Goal: Information Seeking & Learning: Learn about a topic

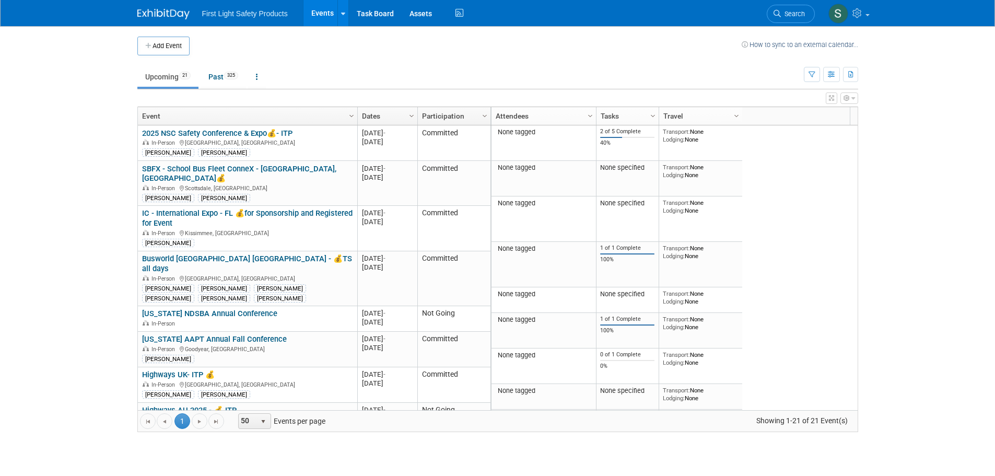
click at [775, 17] on icon at bounding box center [777, 13] width 7 height 7
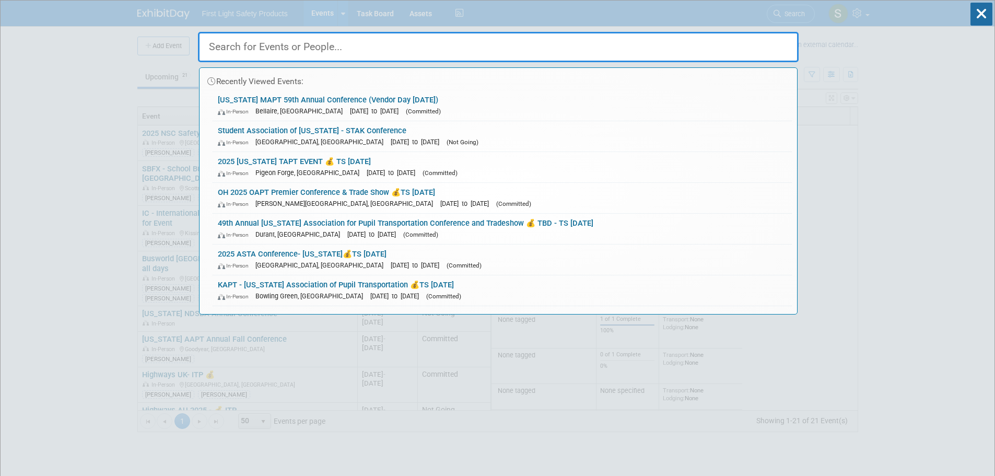
paste input "2025 ASTA Conference- [US_STATE]"
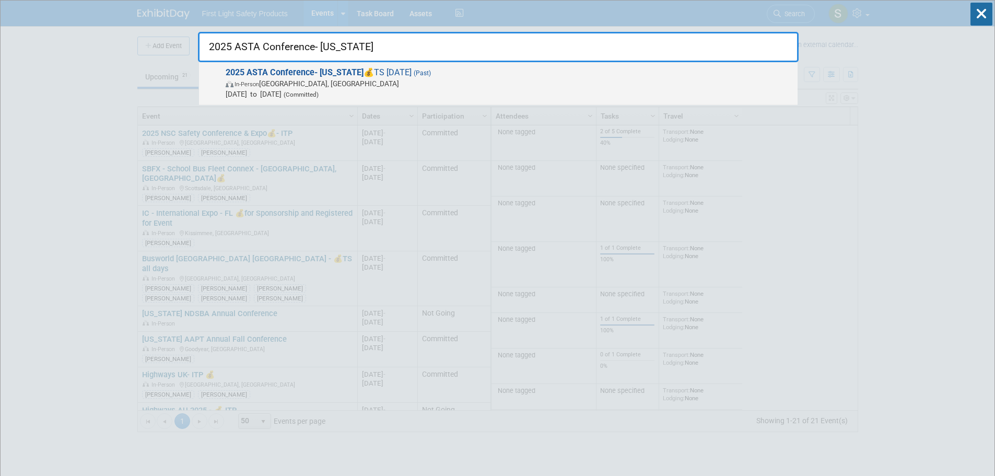
type input "2025 ASTA Conference- [US_STATE]"
click at [259, 86] on span "In-Person" at bounding box center [247, 84] width 25 height 7
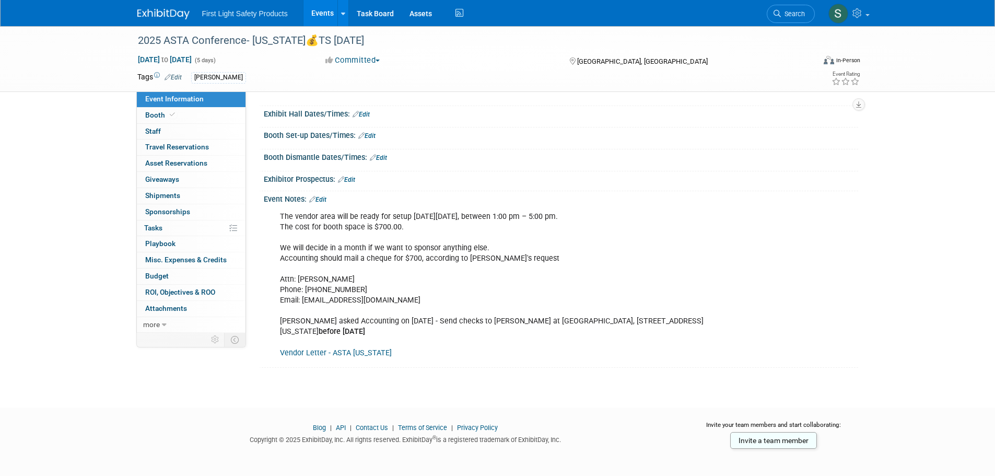
scroll to position [94, 0]
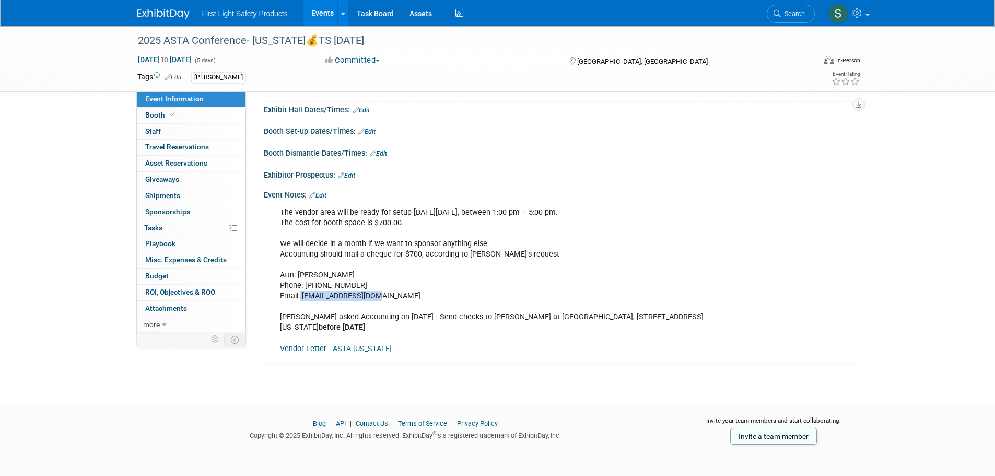
drag, startPoint x: 377, startPoint y: 297, endPoint x: 300, endPoint y: 299, distance: 76.8
click at [300, 299] on div "The vendor area will be ready for setup on Tuesday, June 10, 2025, between 1:00…" at bounding box center [508, 280] width 471 height 157
copy div "jdavidson@alsde.edu"
click at [800, 12] on span "Search" at bounding box center [793, 14] width 24 height 8
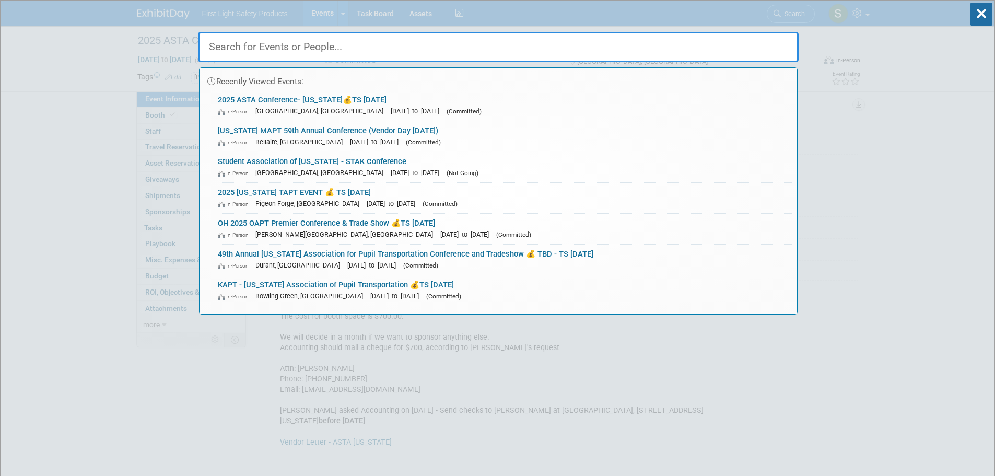
paste input "KAPT - Kentucky Association of Pupil Transportation"
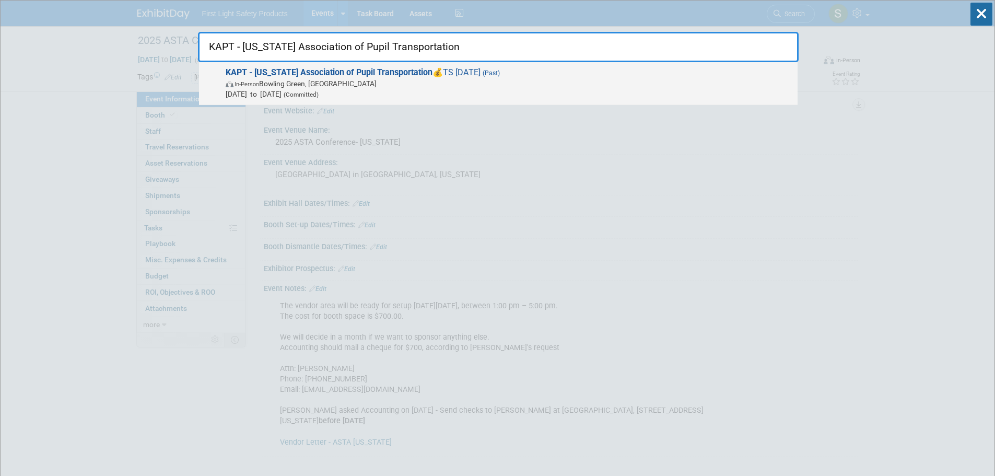
type input "KAPT - Kentucky Association of Pupil Transportation"
click at [383, 83] on span "In-Person Bowling Green, KY" at bounding box center [509, 83] width 567 height 10
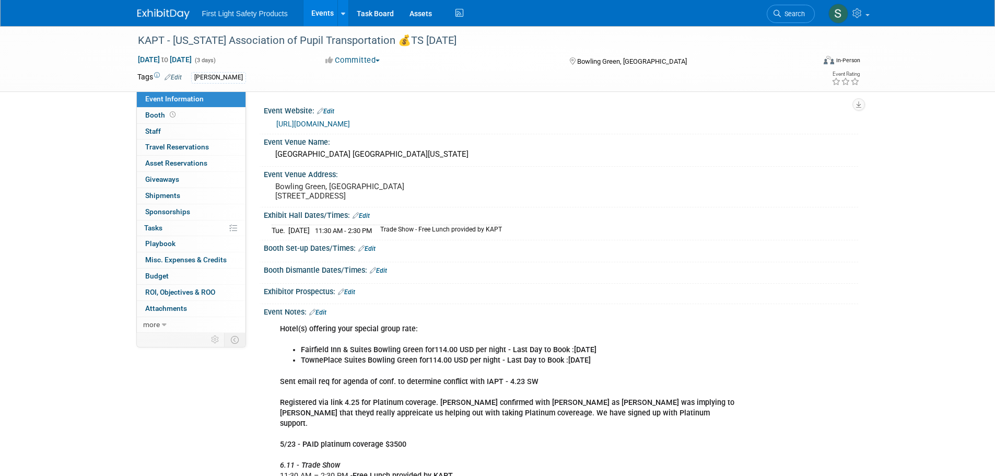
click at [350, 123] on link "http://www.thekapt.com/seminars-conferences.html" at bounding box center [313, 124] width 74 height 8
click at [777, 19] on link "Search" at bounding box center [791, 14] width 48 height 18
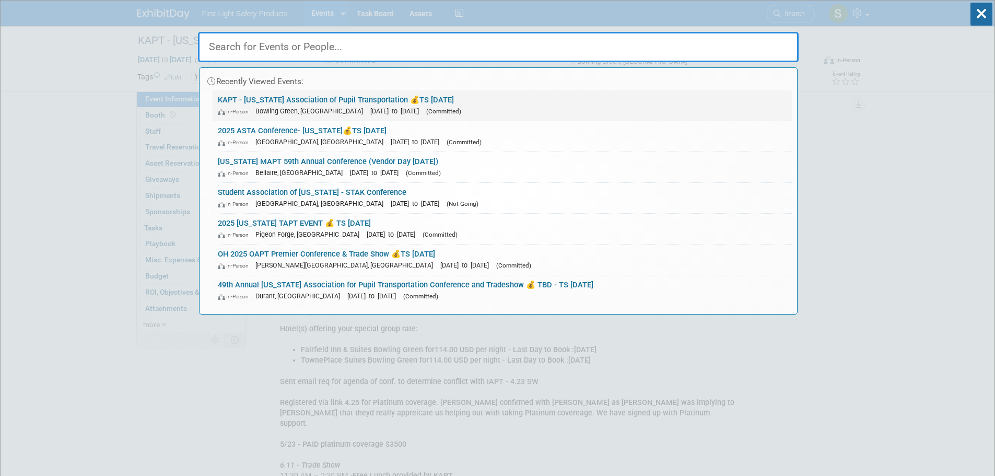
paste input "IAPT - Illinois Association for Pupil Transportation - TS June 18"
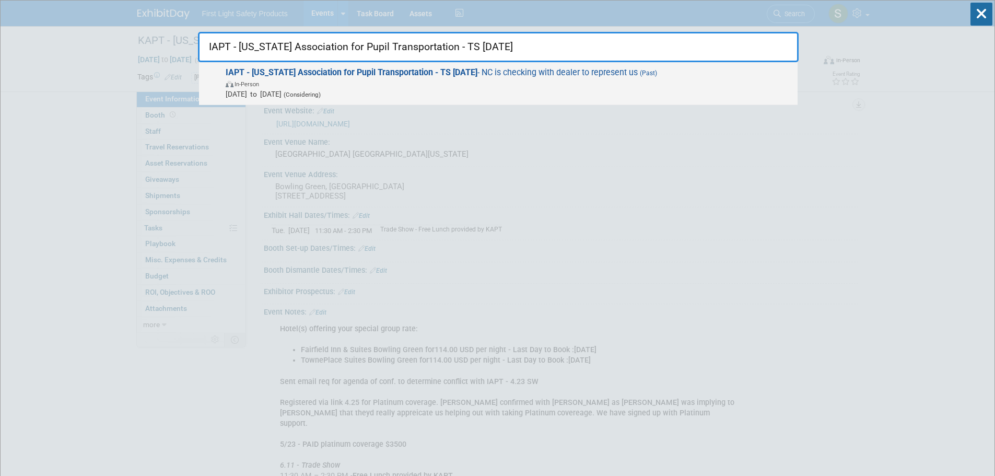
type input "IAPT - Illinois Association for Pupil Transportation - TS June 18"
click at [382, 73] on strong "IAPT - Illinois Association for Pupil Transportation - TS June 18" at bounding box center [352, 72] width 252 height 10
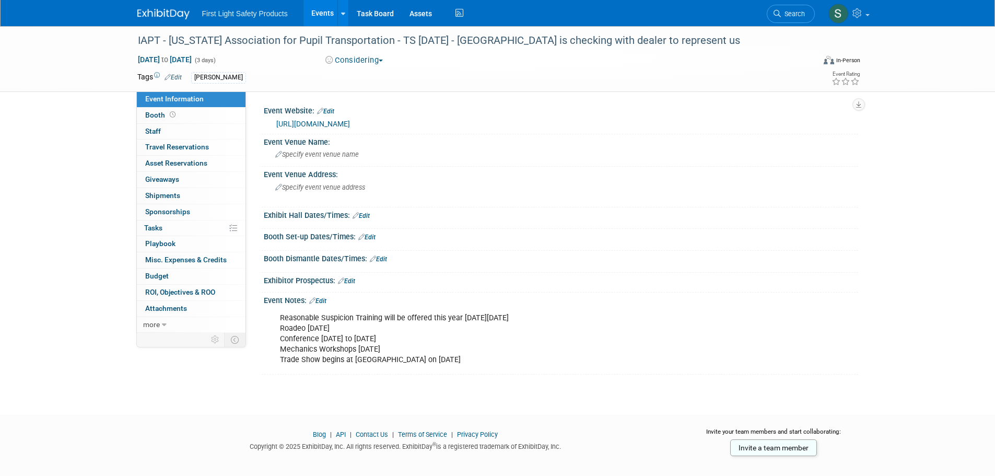
click at [350, 122] on link "[URL][DOMAIN_NAME]" at bounding box center [313, 124] width 74 height 8
drag, startPoint x: 793, startPoint y: 15, endPoint x: 741, endPoint y: 8, distance: 52.1
click at [793, 15] on span "Search" at bounding box center [793, 14] width 24 height 8
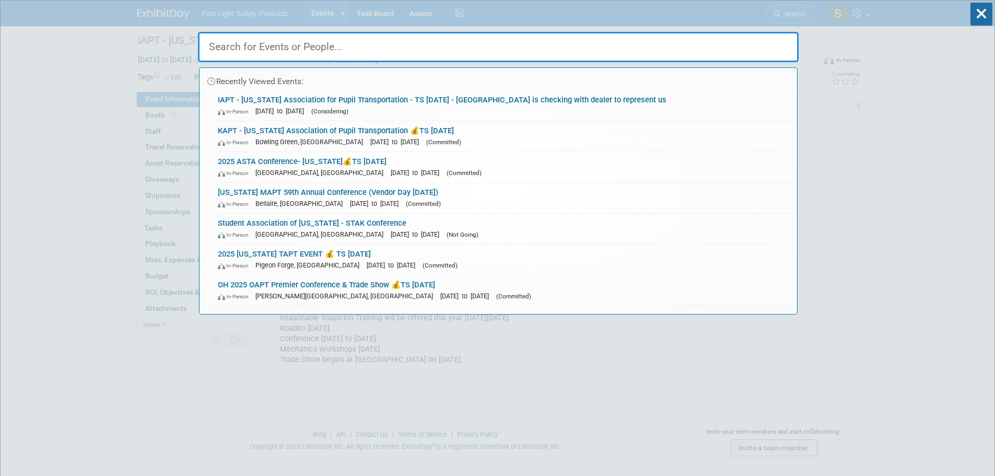
paste input "Student Association of Kentucky"
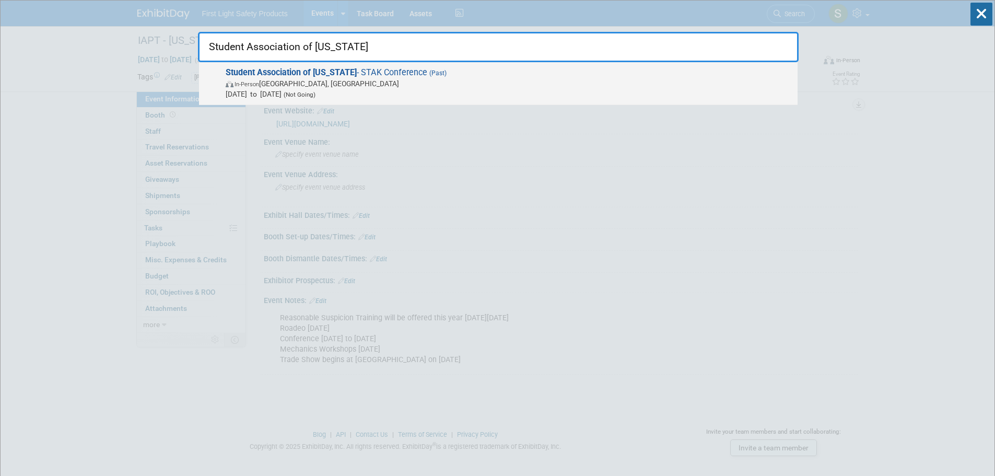
type input "Student Association of Kentucky"
click at [270, 86] on span "In-Person Lexington, KY" at bounding box center [509, 83] width 567 height 10
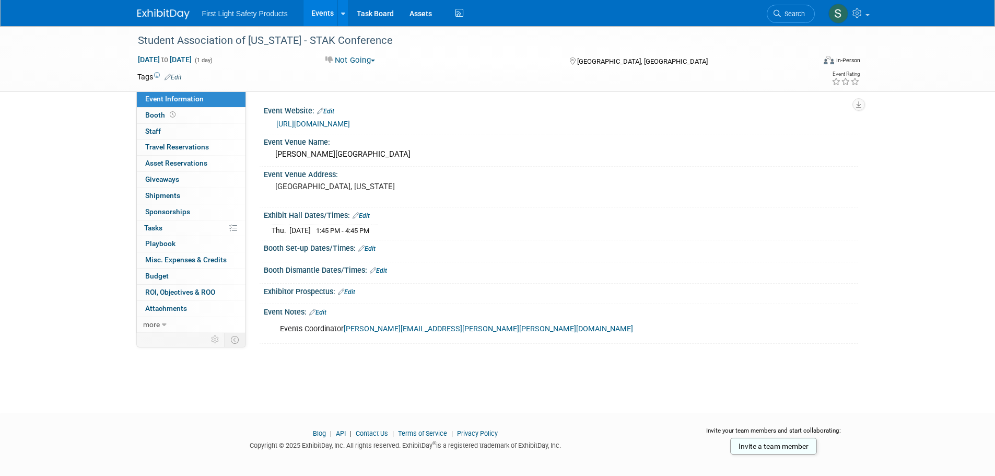
click at [350, 124] on link "http://www.staky.org/contact.html" at bounding box center [313, 124] width 74 height 8
drag, startPoint x: 781, startPoint y: 15, endPoint x: 754, endPoint y: 17, distance: 26.3
click at [781, 15] on span "Search" at bounding box center [793, 14] width 24 height 8
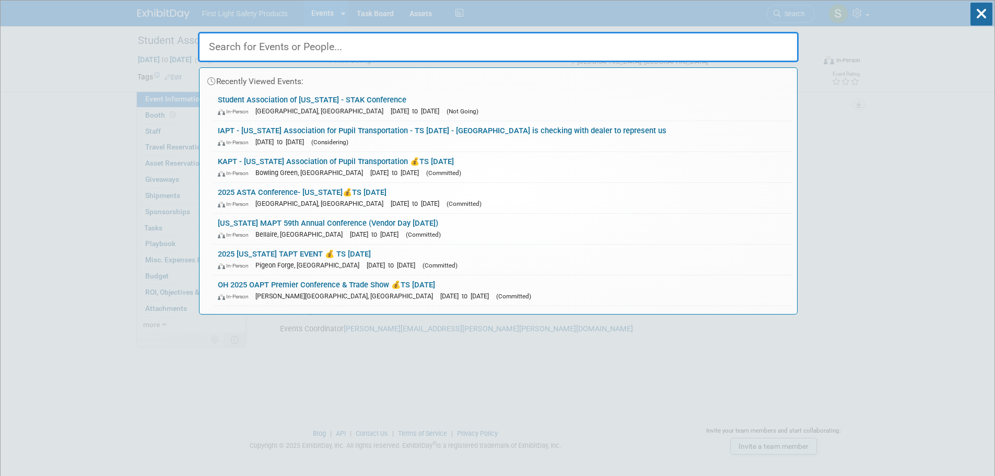
paste input "Student Transportation Association of [US_STATE] - STAK Conference"
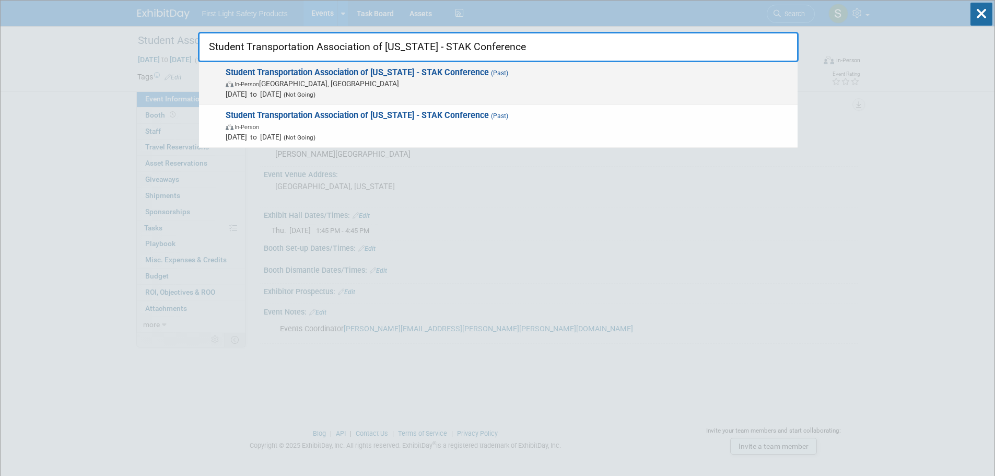
type input "Student Transportation Association of [US_STATE] - STAK Conference"
click at [382, 80] on span "In-Person Lexington, KY" at bounding box center [509, 83] width 567 height 10
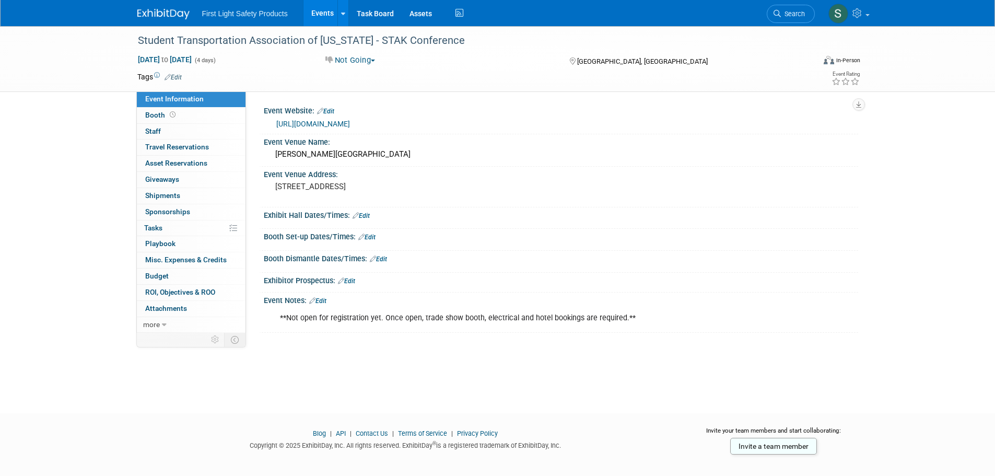
drag, startPoint x: 795, startPoint y: 11, endPoint x: 790, endPoint y: 14, distance: 6.1
click at [795, 11] on span "Search" at bounding box center [793, 14] width 24 height 8
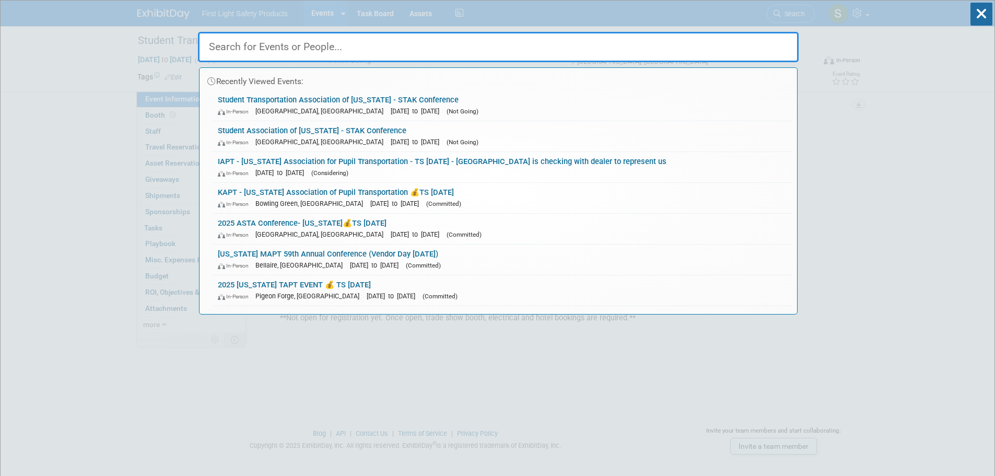
paste input "[US_STATE] WPTA Conference (25th)"
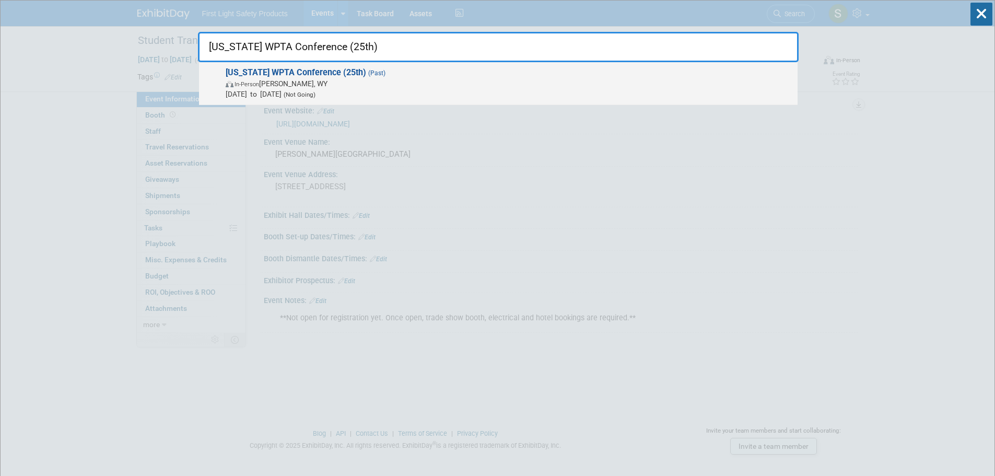
type input "[US_STATE] WPTA Conference (25th)"
click at [311, 76] on strong "[US_STATE] WPTA Conference (25th)" at bounding box center [296, 72] width 141 height 10
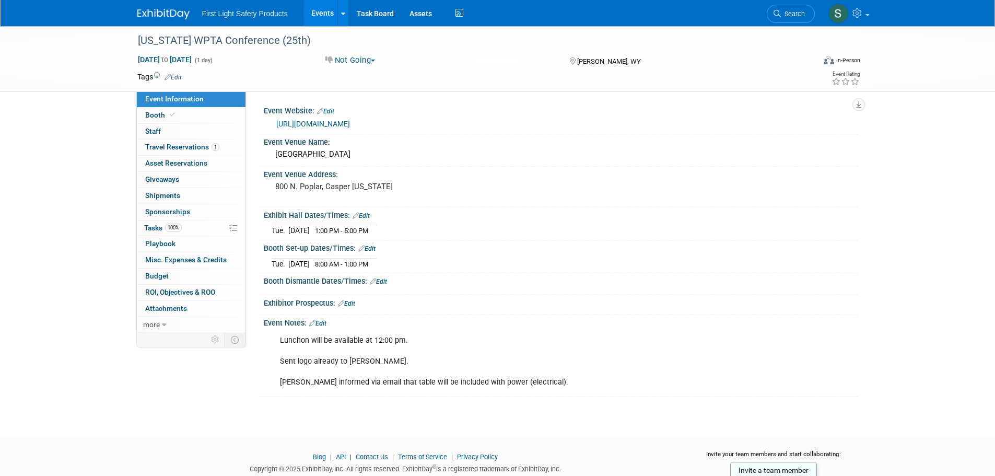
click at [324, 125] on link "http://www.wpta.net/" at bounding box center [313, 124] width 74 height 8
drag, startPoint x: 774, startPoint y: 11, endPoint x: 766, endPoint y: 15, distance: 8.9
click at [774, 11] on icon at bounding box center [777, 13] width 7 height 7
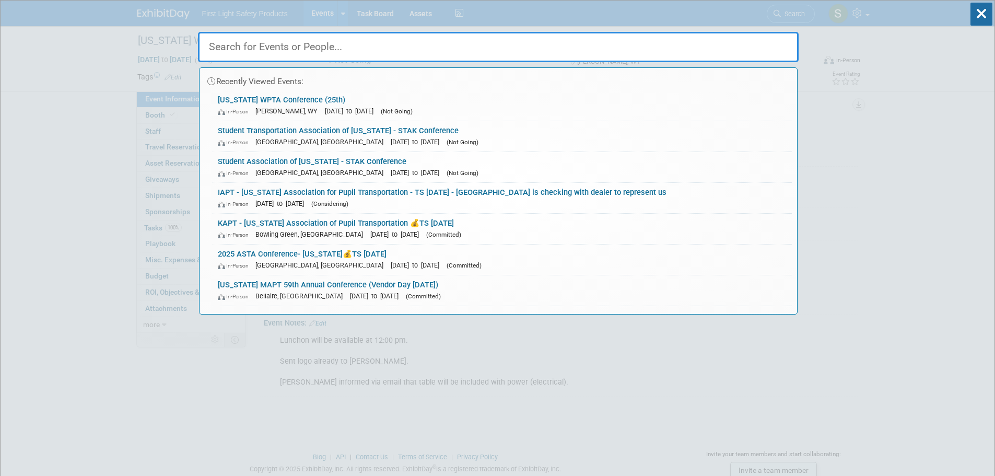
paste input "STAI School Transportation Association of [US_STATE] (26th)"
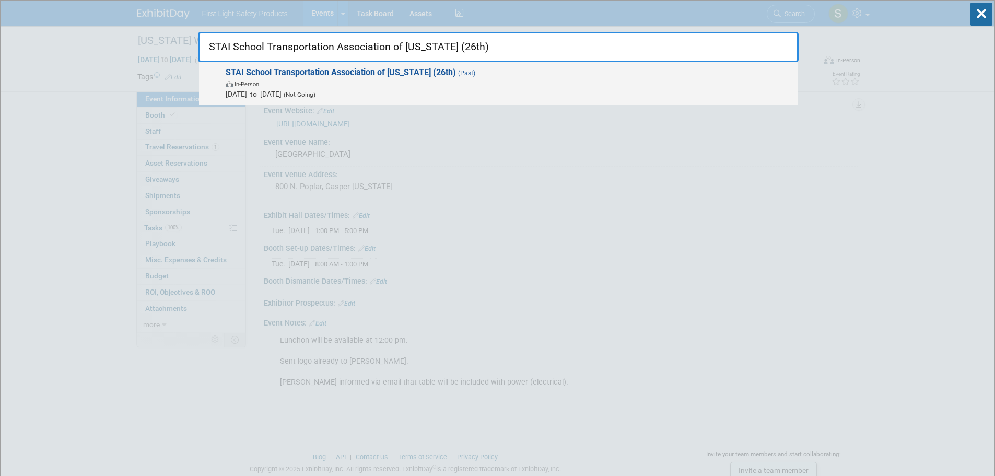
type input "STAI School Transportation Association of Indiana (26th)"
click at [300, 79] on span "In-Person" at bounding box center [509, 83] width 567 height 10
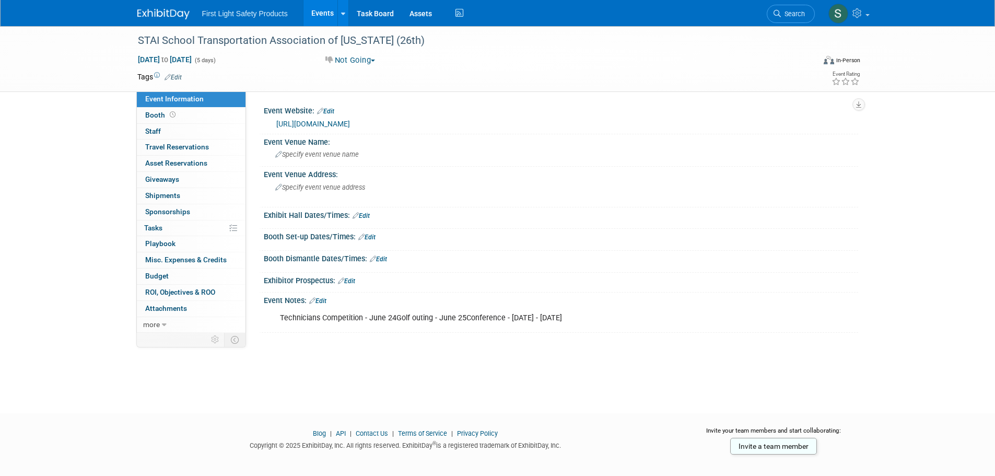
click at [321, 125] on link "[URL][DOMAIN_NAME]" at bounding box center [313, 124] width 74 height 8
click at [779, 11] on icon at bounding box center [777, 13] width 7 height 7
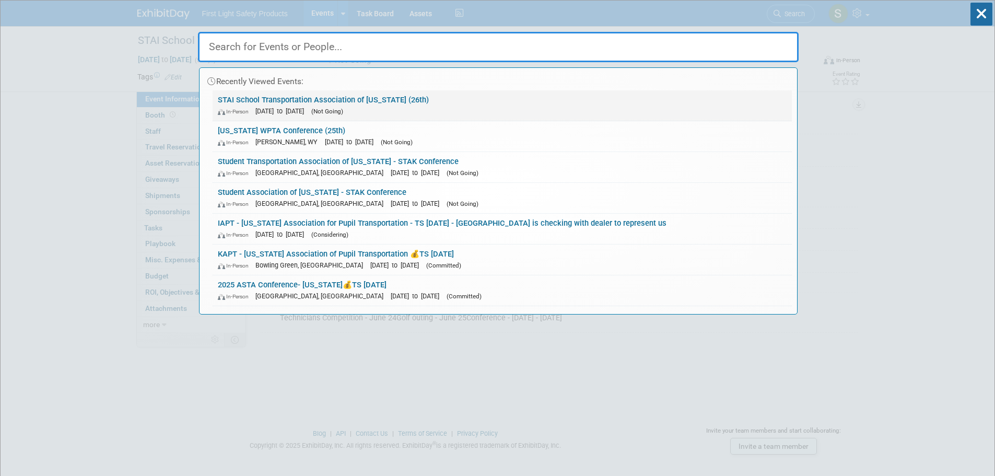
paste input "[US_STATE] MAPT Conference"
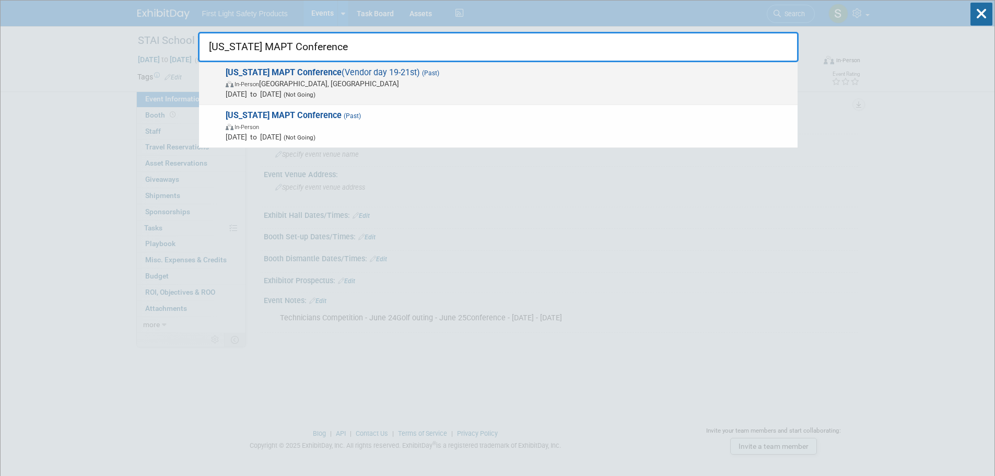
type input "[US_STATE] MAPT Conference"
click at [303, 87] on span "In-Person [GEOGRAPHIC_DATA], [GEOGRAPHIC_DATA]" at bounding box center [509, 83] width 567 height 10
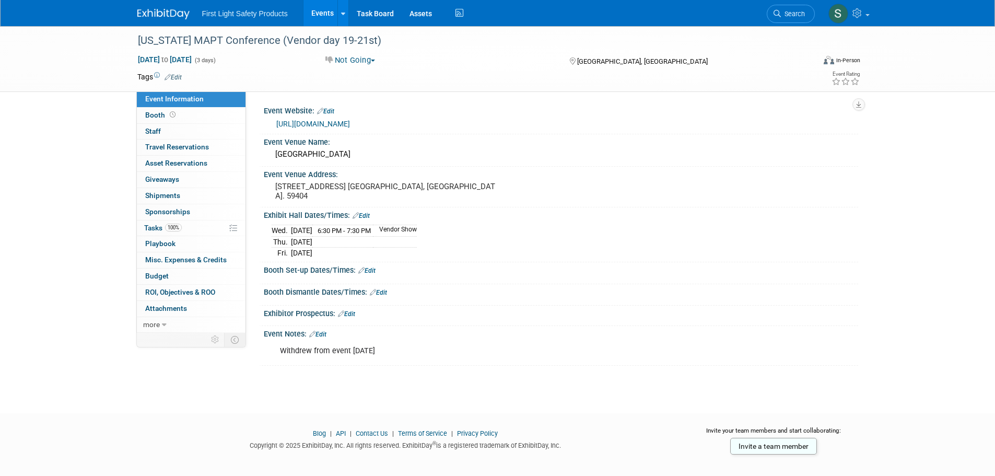
click at [333, 125] on link "http://MAPTWEBS.COM" at bounding box center [313, 124] width 74 height 8
drag, startPoint x: 773, startPoint y: 13, endPoint x: 746, endPoint y: 30, distance: 32.6
click at [774, 13] on icon at bounding box center [777, 13] width 7 height 7
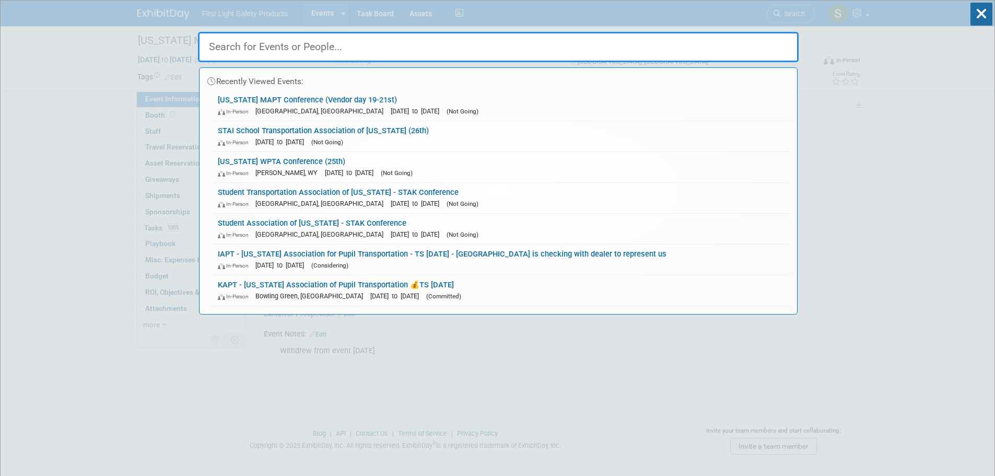
paste input "Illinois IAPT Conference"
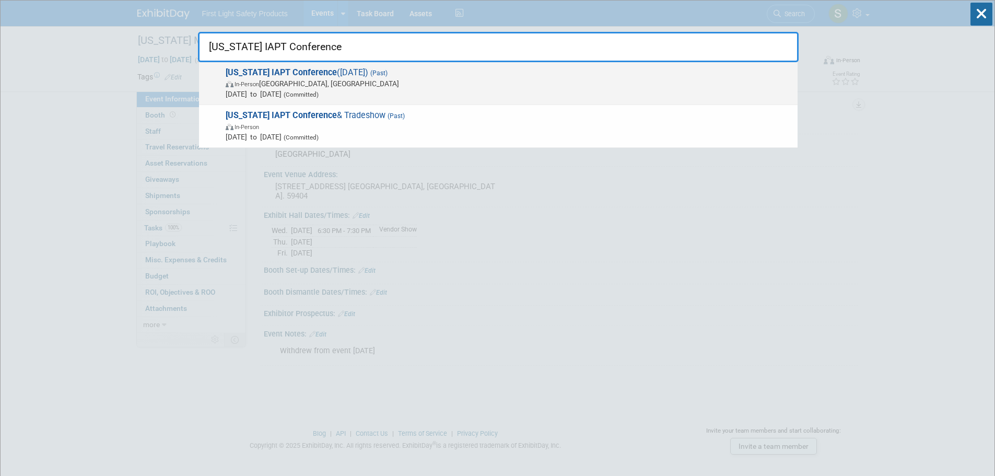
type input "Illinois IAPT Conference"
click at [297, 79] on span "In-Person Springfield, IL" at bounding box center [509, 83] width 567 height 10
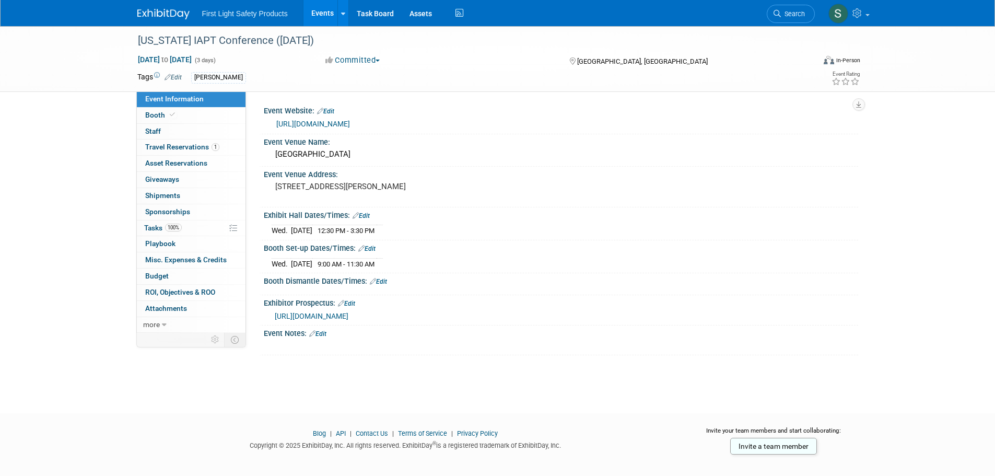
click at [338, 122] on link "[URL][DOMAIN_NAME]" at bounding box center [313, 124] width 74 height 8
click at [794, 16] on span "Search" at bounding box center [793, 14] width 24 height 8
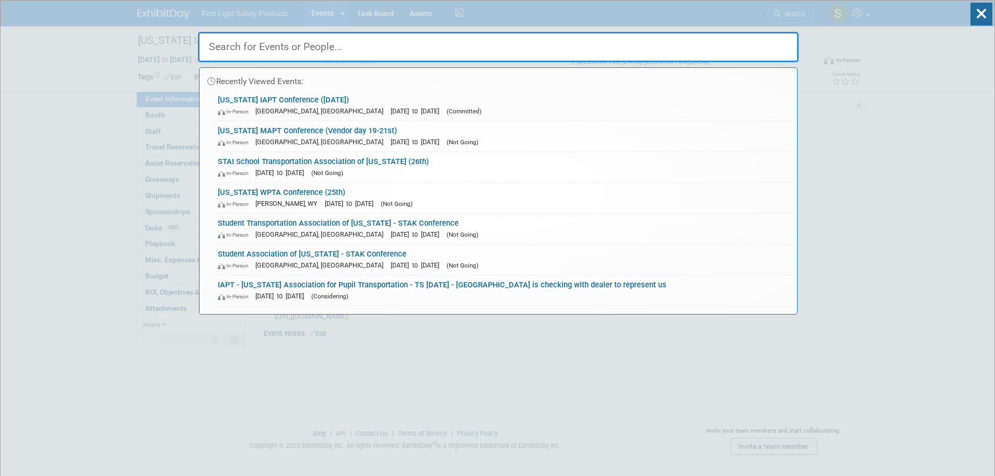
paste input "[US_STATE] NCPTA Transposium"
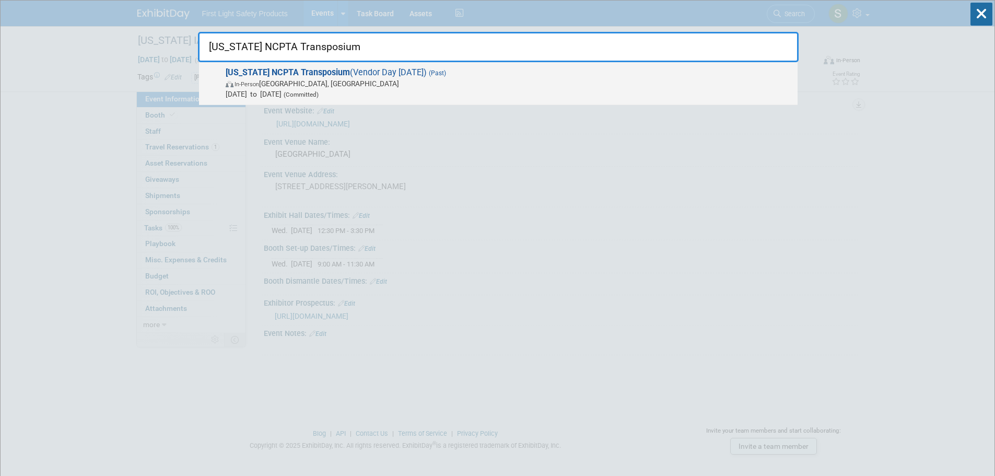
type input "[US_STATE] NCPTA Transposium"
click at [365, 77] on span "[US_STATE] NCPTA Transposium (Vendor Day [DATE]) (Past) In-Person [GEOGRAPHIC_D…" at bounding box center [508, 83] width 570 height 32
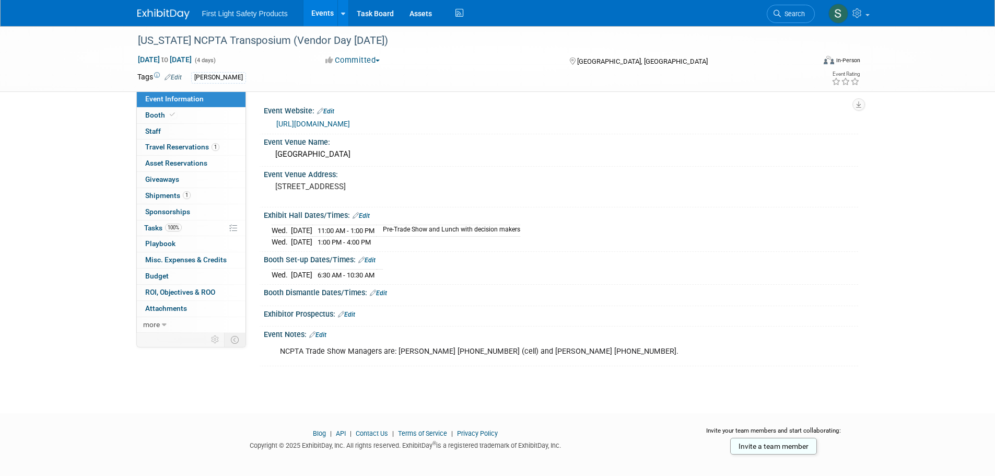
click at [316, 122] on link "https://ncpta.com/" at bounding box center [313, 124] width 74 height 8
click at [780, 9] on link "Search" at bounding box center [791, 14] width 48 height 18
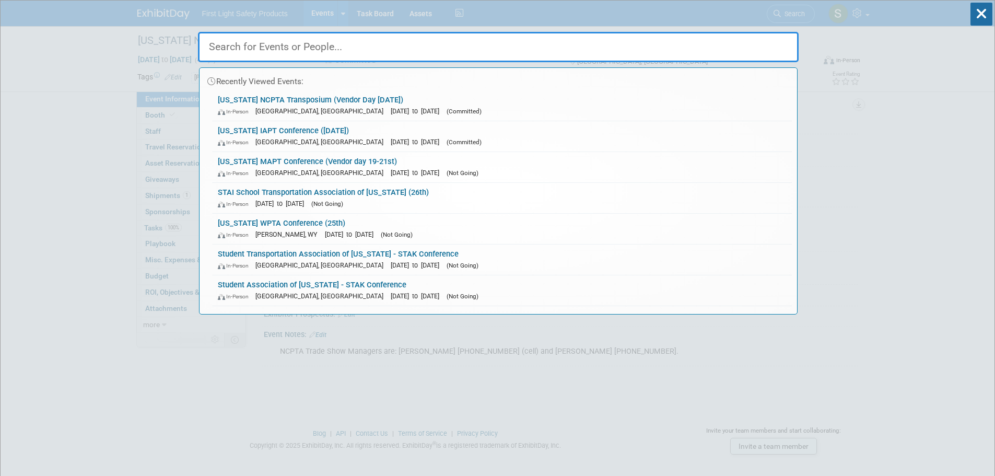
paste input "Transportation Administrators of Arizona"
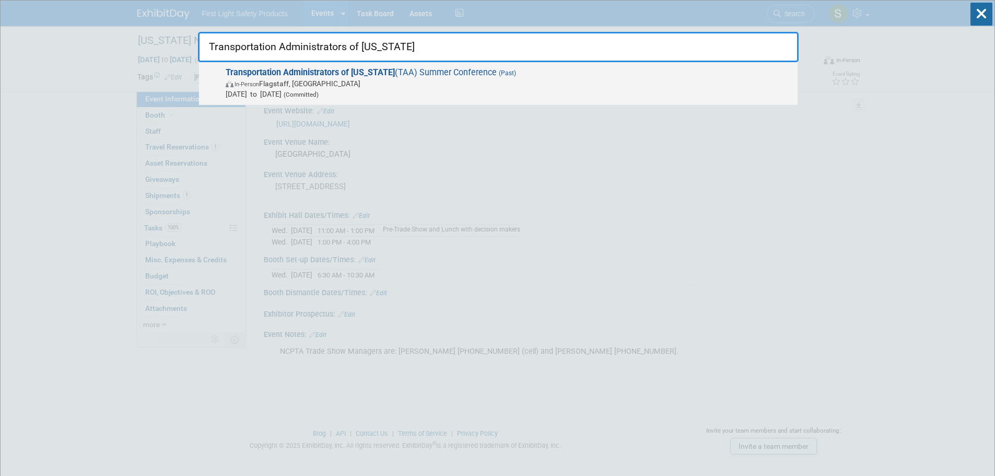
type input "Transportation Administrators of Arizona"
click at [330, 84] on span "In-Person Flagstaff, AZ" at bounding box center [509, 83] width 567 height 10
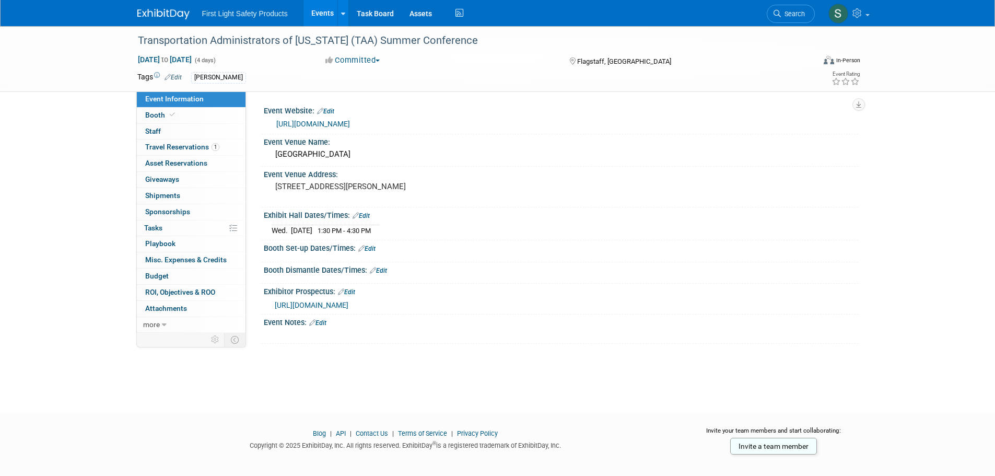
click at [329, 122] on link "[URL][DOMAIN_NAME]" at bounding box center [313, 124] width 74 height 8
click at [801, 10] on span "Search" at bounding box center [793, 14] width 24 height 8
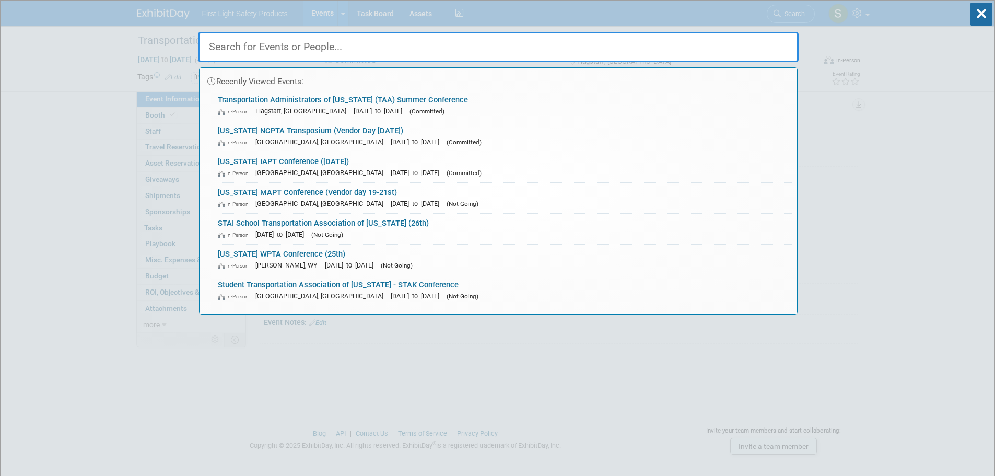
paste input "Rush Bus Centers - Bus Training Expo"
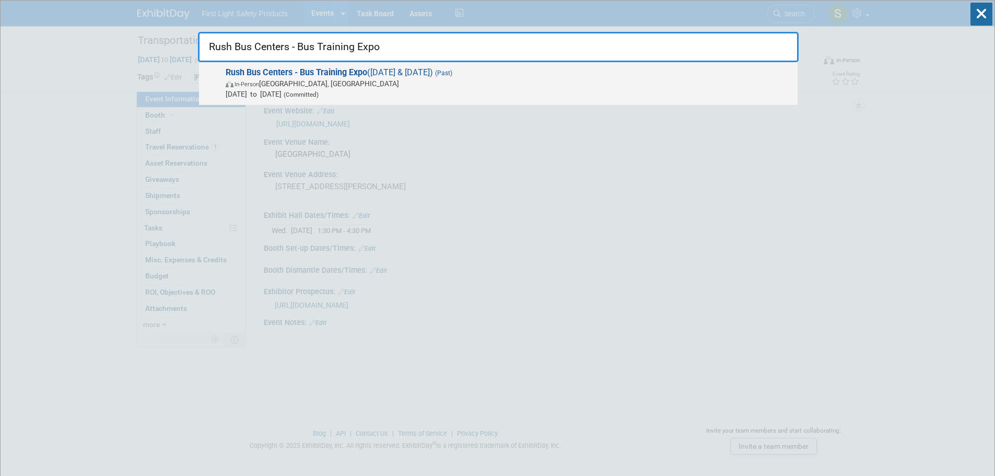
type input "Rush Bus Centers - Bus Training Expo"
click at [326, 84] on span "In-Person [GEOGRAPHIC_DATA], [GEOGRAPHIC_DATA]" at bounding box center [509, 83] width 567 height 10
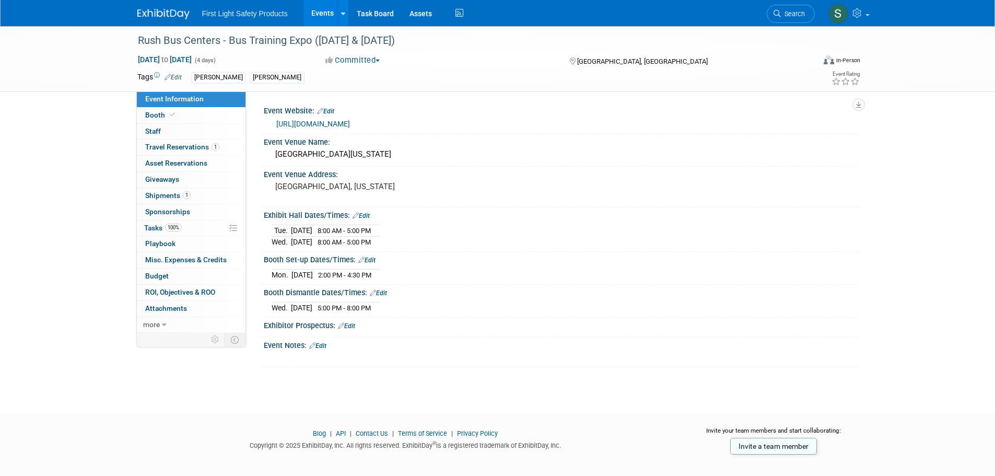
click at [350, 120] on link "[URL][DOMAIN_NAME]" at bounding box center [313, 124] width 74 height 8
click at [786, 17] on span "Search" at bounding box center [793, 14] width 24 height 8
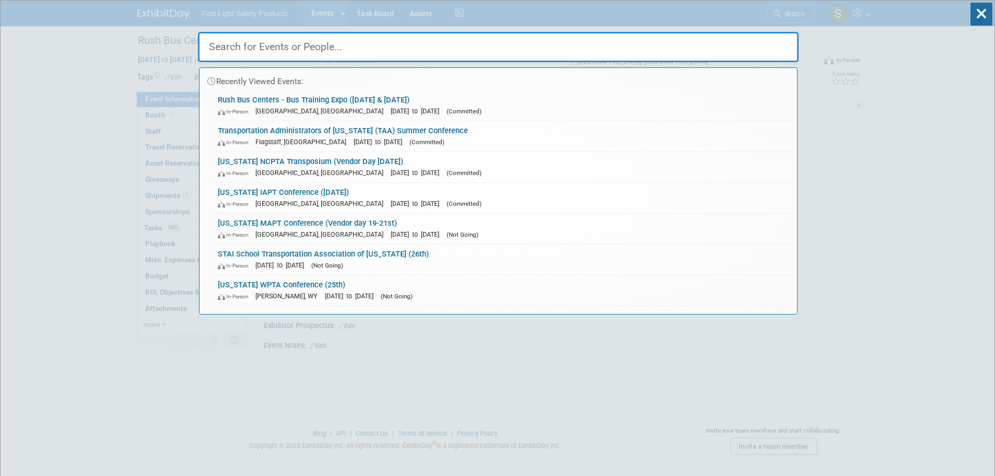
paste input "GAPT [US_STATE] Association for Pupil Transportation"
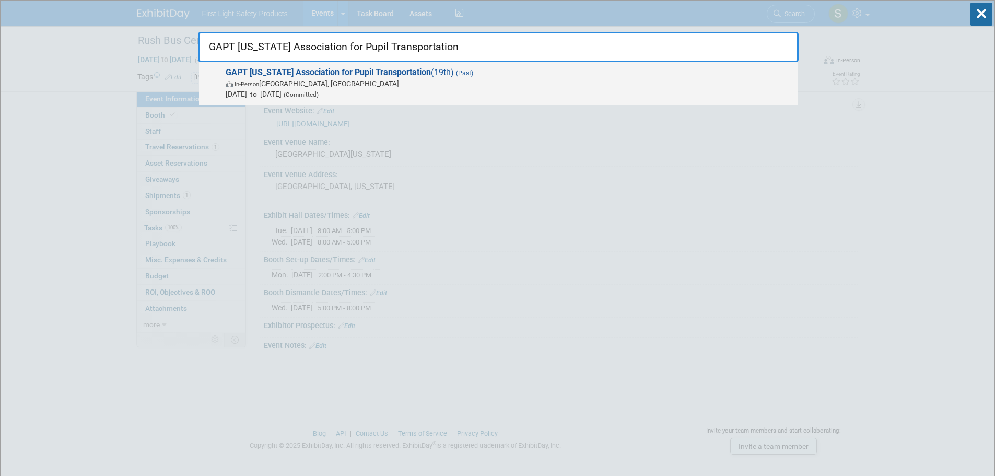
type input "GAPT [US_STATE] Association for Pupil Transportation"
click at [333, 77] on span "GAPT [US_STATE] Association for Pupil Transportation (19th) (Past) In-Person [G…" at bounding box center [508, 83] width 570 height 32
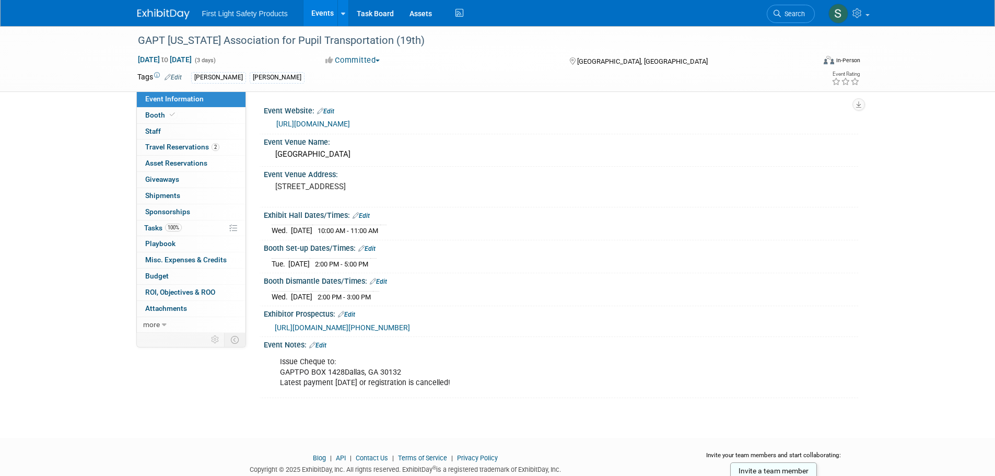
click at [348, 121] on link "[URL][DOMAIN_NAME]" at bounding box center [313, 124] width 74 height 8
click at [805, 10] on link "Search" at bounding box center [791, 14] width 48 height 18
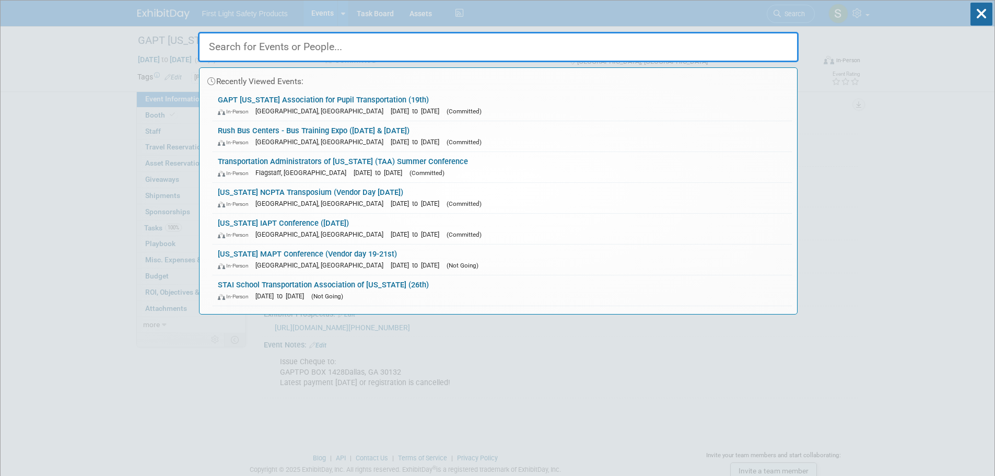
paste input "MSBOA Summer Conference (18th)"
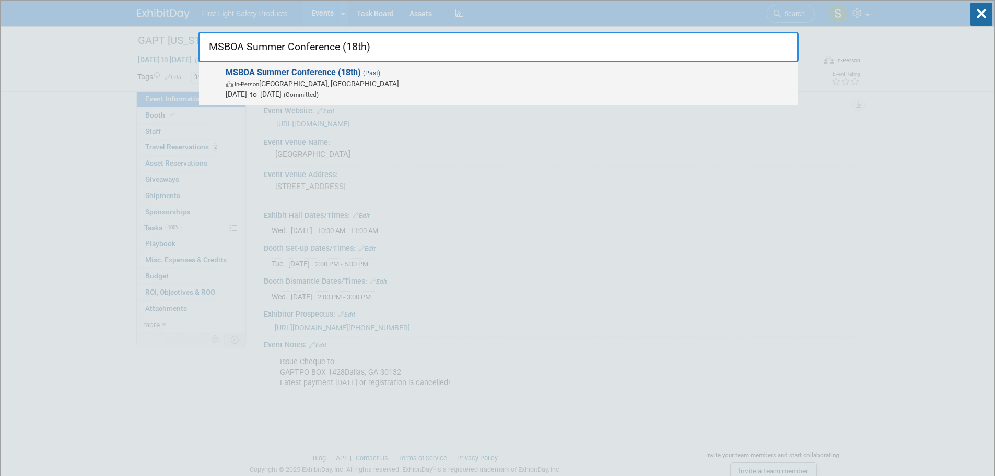
type input "MSBOA Summer Conference (18th)"
click at [336, 79] on span "In-Person [GEOGRAPHIC_DATA], [GEOGRAPHIC_DATA]" at bounding box center [509, 83] width 567 height 10
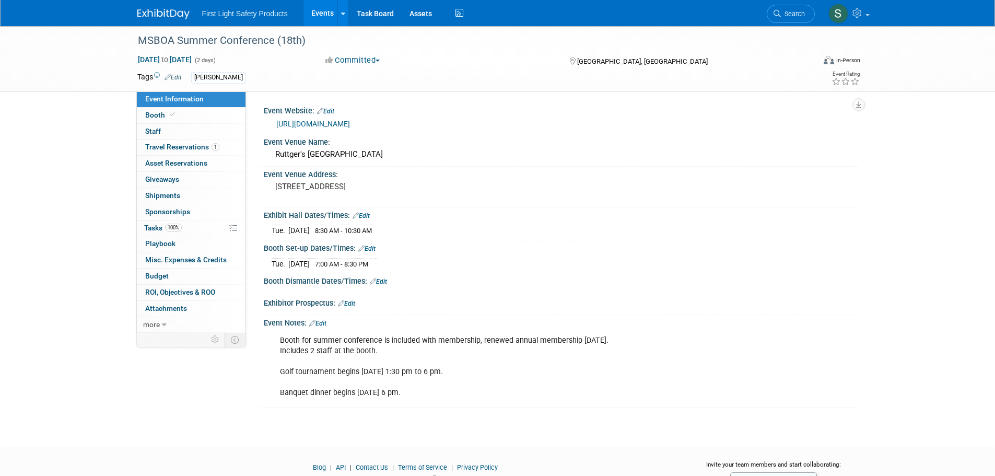
click at [350, 123] on link "[URL][DOMAIN_NAME]" at bounding box center [313, 124] width 74 height 8
click at [800, 14] on span "Search" at bounding box center [793, 14] width 24 height 8
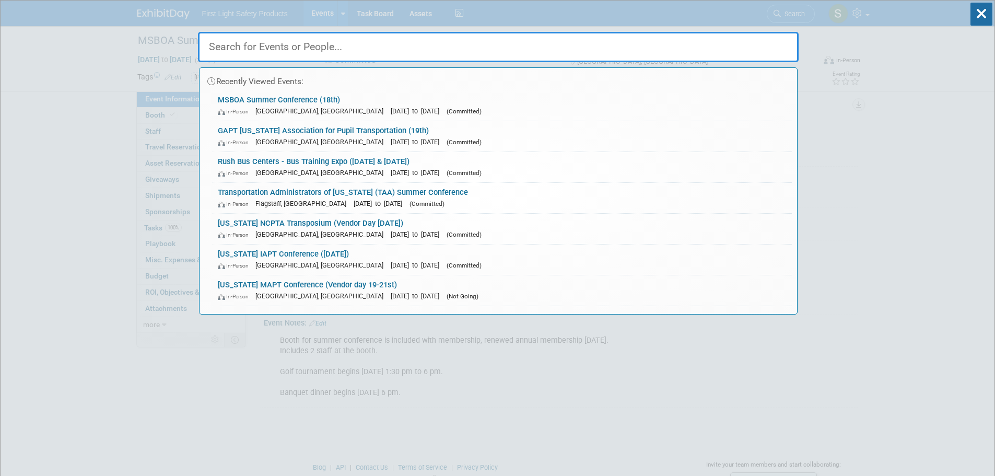
paste input "[US_STATE] OPTA Summer Conference and Tradeshow 2024"
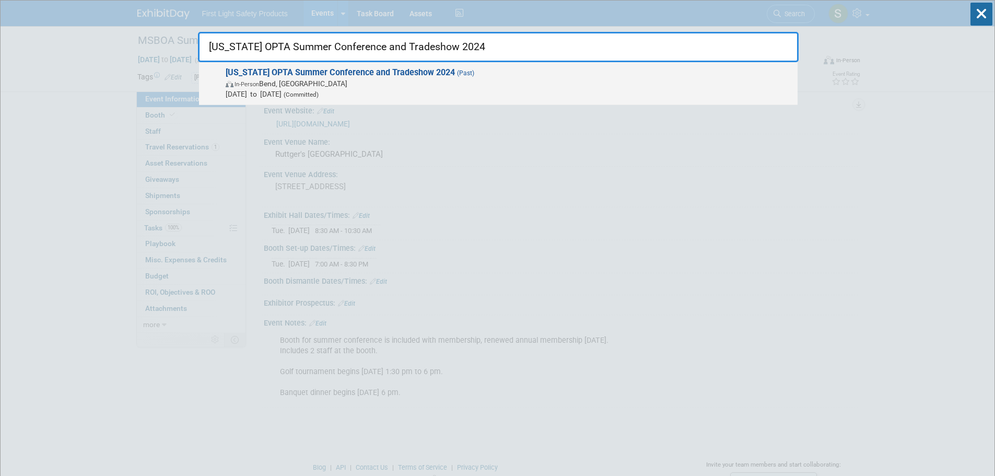
type input "[US_STATE] OPTA Summer Conference and Tradeshow 2024"
click at [307, 78] on span "Oregon OPTA Summer Conference and Tradeshow 2024 (Past) In-Person Bend, OR Jun …" at bounding box center [508, 83] width 570 height 32
